Goal: Task Accomplishment & Management: Manage account settings

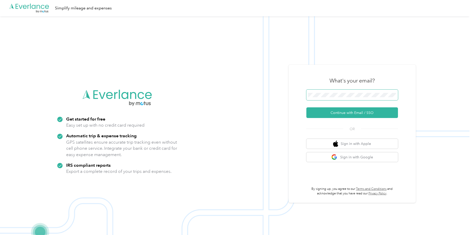
click at [315, 98] on span at bounding box center [352, 95] width 92 height 11
click at [330, 113] on button "Continue with Email / SSO" at bounding box center [352, 113] width 92 height 11
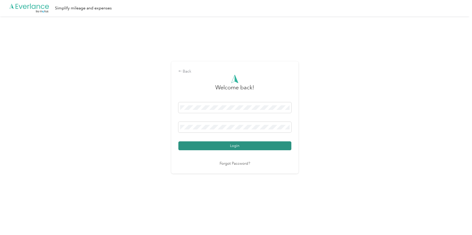
click at [248, 148] on button "Login" at bounding box center [234, 146] width 113 height 9
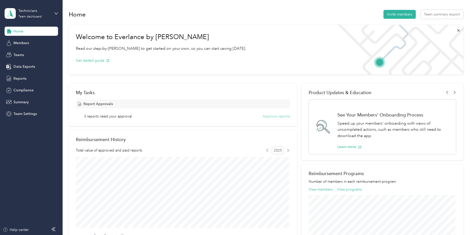
click at [264, 117] on button "Approve reports" at bounding box center [275, 116] width 27 height 5
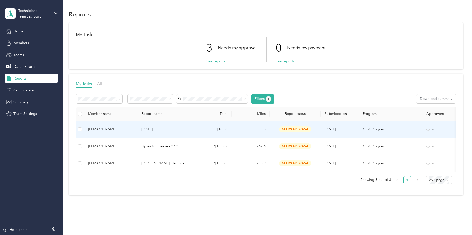
click at [287, 130] on span "needs approval" at bounding box center [295, 130] width 32 height 6
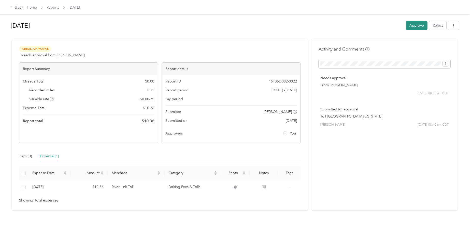
click at [415, 25] on button "Approve" at bounding box center [417, 25] width 22 height 9
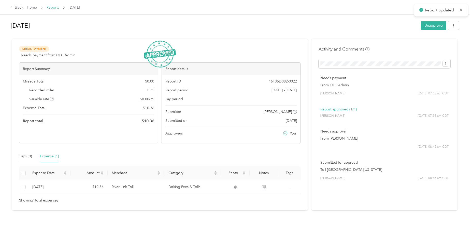
click at [54, 7] on link "Reports" at bounding box center [53, 7] width 12 height 4
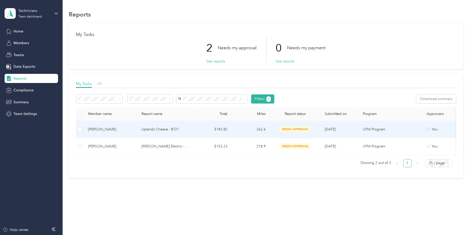
click at [289, 129] on span "needs approval" at bounding box center [295, 130] width 32 height 6
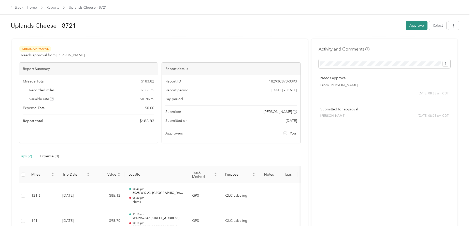
click at [411, 26] on button "Approve" at bounding box center [417, 25] width 22 height 9
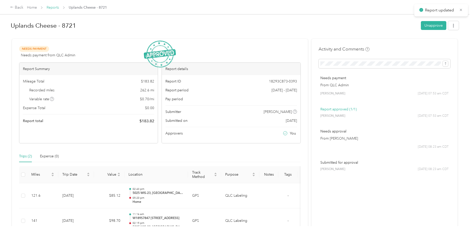
click at [49, 8] on link "Reports" at bounding box center [53, 7] width 12 height 4
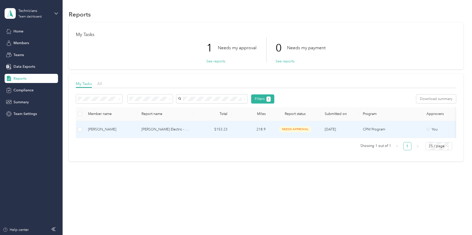
click at [290, 130] on span "needs approval" at bounding box center [295, 130] width 32 height 6
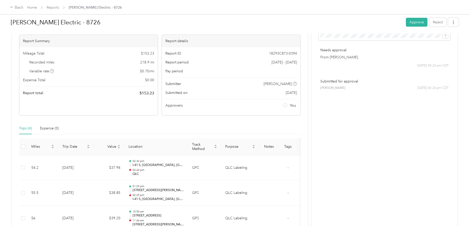
scroll to position [100, 0]
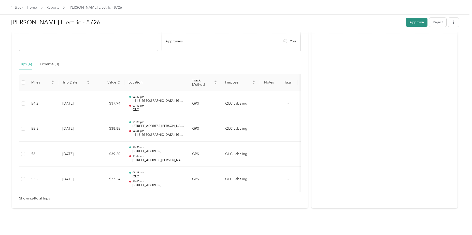
click at [418, 22] on button "Approve" at bounding box center [417, 22] width 22 height 9
click at [418, 22] on div "Approve Reject" at bounding box center [432, 22] width 53 height 9
click at [430, 23] on button "Unapprove" at bounding box center [433, 22] width 25 height 9
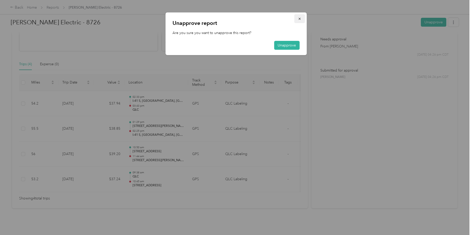
click at [301, 19] on icon "button" at bounding box center [299, 19] width 4 height 4
